Goal: Information Seeking & Learning: Compare options

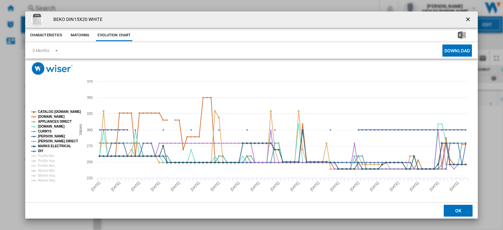
click at [464, 19] on ng-md-icon "getI18NText('BUTTONS.CLOSE_DIALOG')" at bounding box center [468, 20] width 8 height 8
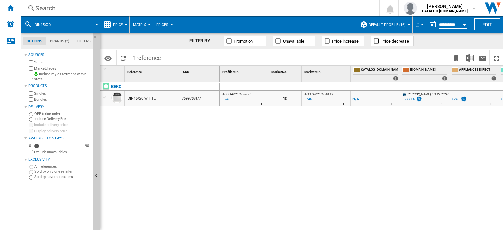
click at [43, 9] on div "Search" at bounding box center [198, 8] width 327 height 9
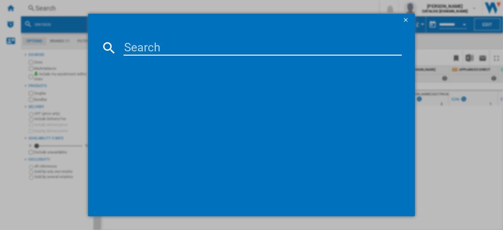
click at [131, 46] on input at bounding box center [262, 48] width 278 height 16
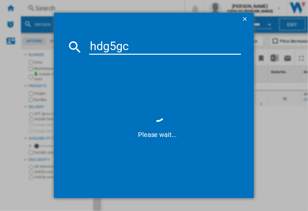
type input "hdg5gcw"
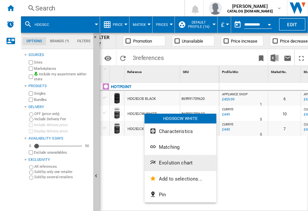
click at [172, 162] on span "Evolution chart" at bounding box center [176, 163] width 34 height 6
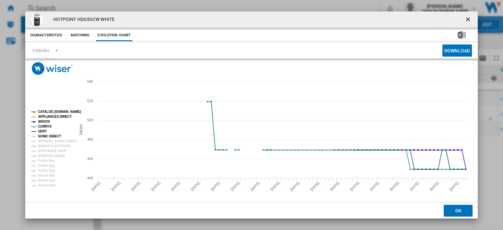
click at [42, 136] on tspan "SONIC DIRECT" at bounding box center [49, 137] width 23 height 4
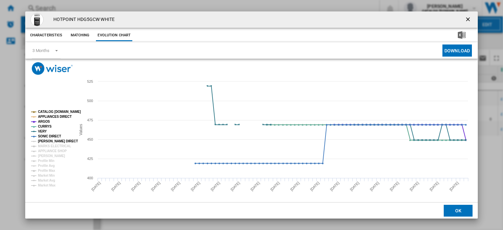
click at [42, 141] on tspan "[PERSON_NAME] DIRECT" at bounding box center [58, 141] width 40 height 4
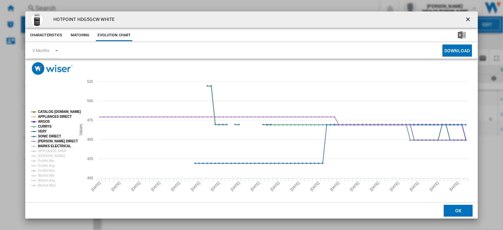
click at [43, 145] on tspan "MARKS ELECTRICAL" at bounding box center [54, 146] width 33 height 4
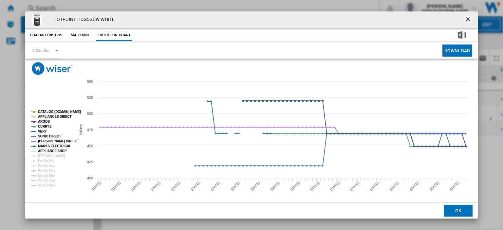
click at [43, 150] on tspan "APPLIANCE SHOP" at bounding box center [52, 151] width 29 height 4
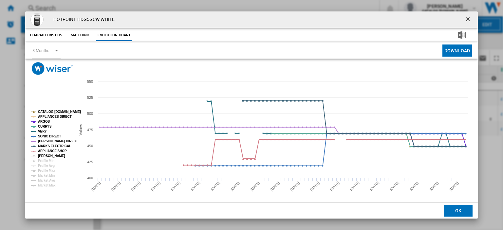
click at [43, 154] on tspan "[PERSON_NAME]" at bounding box center [51, 156] width 27 height 4
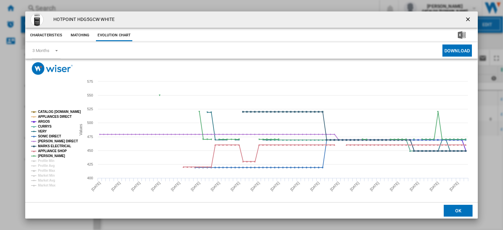
click at [464, 18] on ng-md-icon "getI18NText('BUTTONS.CLOSE_DIALOG')" at bounding box center [468, 20] width 8 height 8
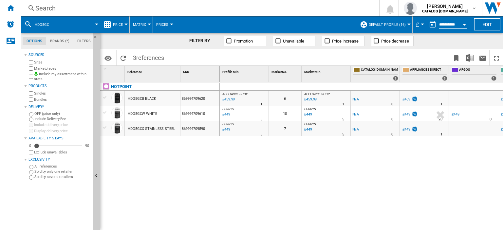
click at [47, 9] on div "Search" at bounding box center [198, 8] width 327 height 9
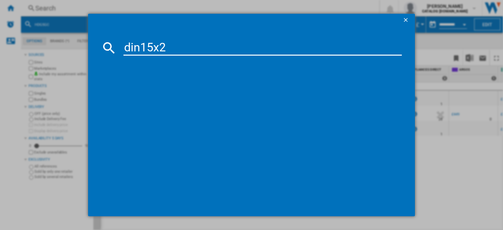
type input "din15x20"
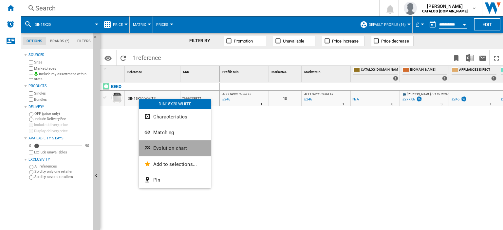
click at [164, 149] on span "Evolution chart" at bounding box center [170, 148] width 34 height 6
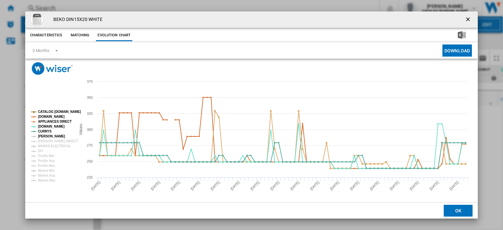
click at [43, 135] on tspan "[PERSON_NAME]" at bounding box center [51, 137] width 27 height 4
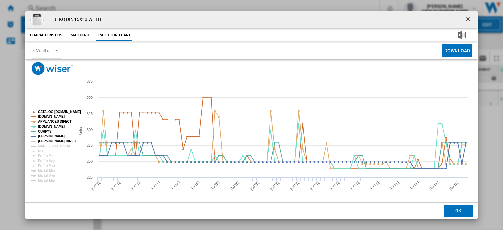
click at [46, 139] on tspan "[PERSON_NAME] DIRECT" at bounding box center [58, 141] width 40 height 4
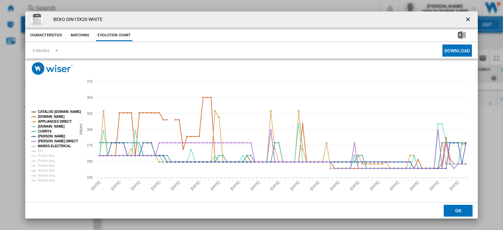
click at [48, 147] on tspan "MARKS ELECTRICAL" at bounding box center [54, 146] width 33 height 4
